Goal: Transaction & Acquisition: Purchase product/service

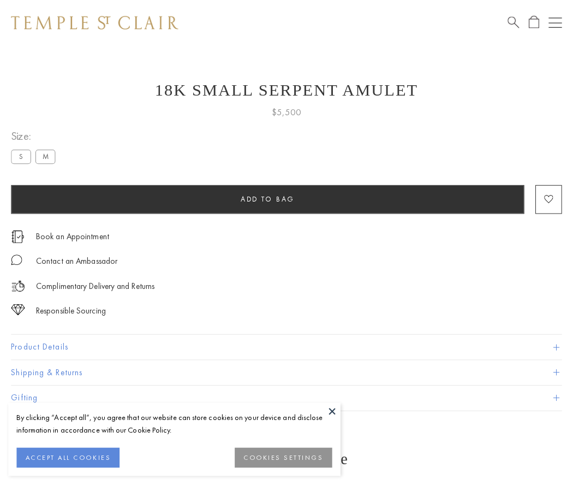
scroll to position [4, 0]
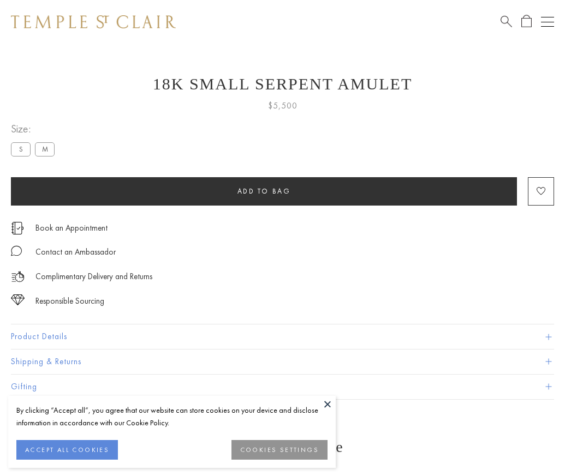
click at [264, 191] on span "Add to bag" at bounding box center [263, 191] width 53 height 9
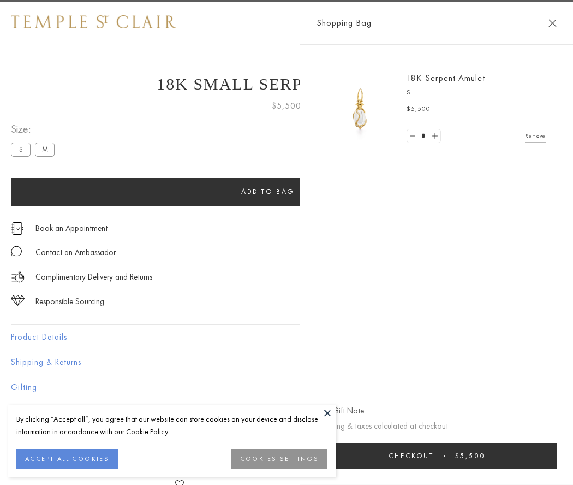
click at [439, 455] on button "Checkout $5,500" at bounding box center [437, 456] width 240 height 26
